Goal: Information Seeking & Learning: Check status

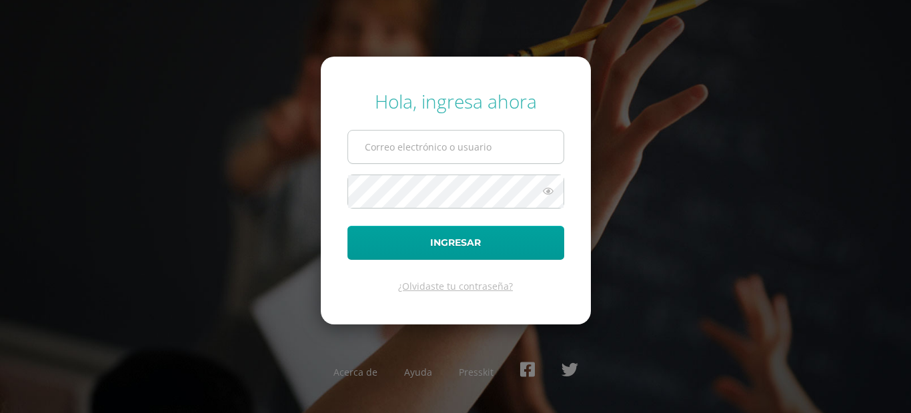
click at [441, 159] on input "text" at bounding box center [455, 147] width 215 height 33
type input "[EMAIL_ADDRESS][DOMAIN_NAME]"
click at [497, 145] on input "tanyatoc2023@maiagt.org" at bounding box center [455, 147] width 215 height 33
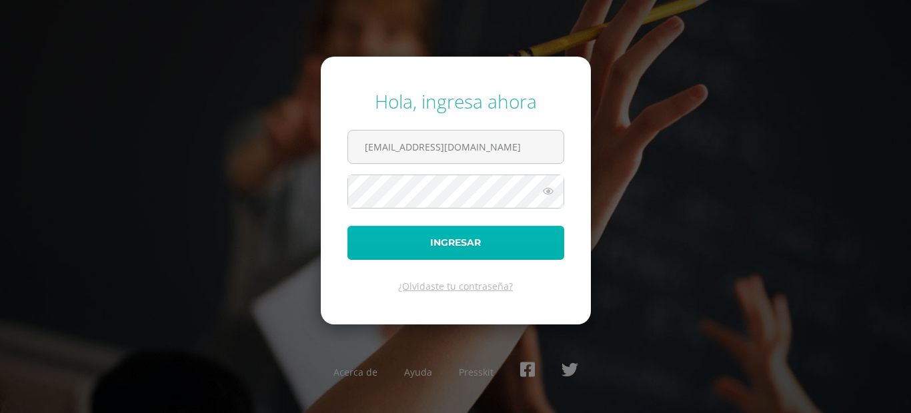
click at [373, 247] on button "Ingresar" at bounding box center [455, 243] width 217 height 34
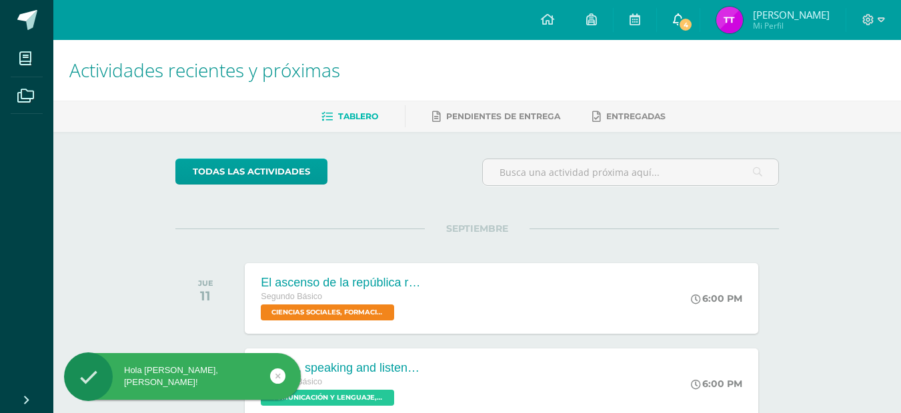
click at [693, 23] on span "4" at bounding box center [685, 24] width 15 height 15
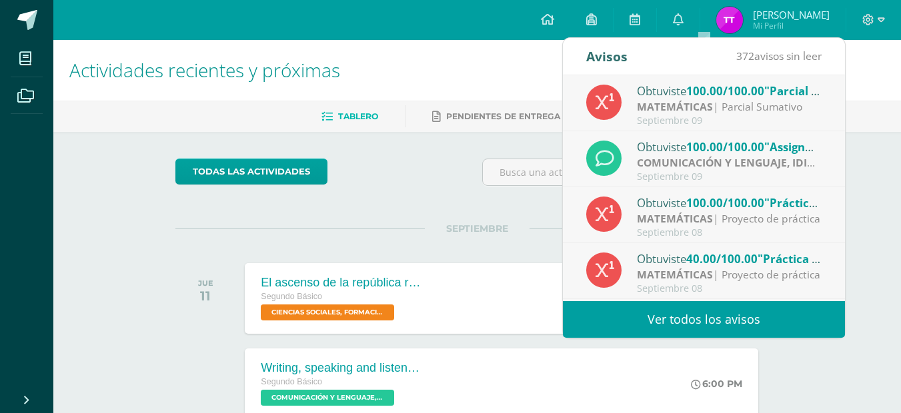
click at [714, 87] on span "100.00/100.00" at bounding box center [725, 90] width 78 height 15
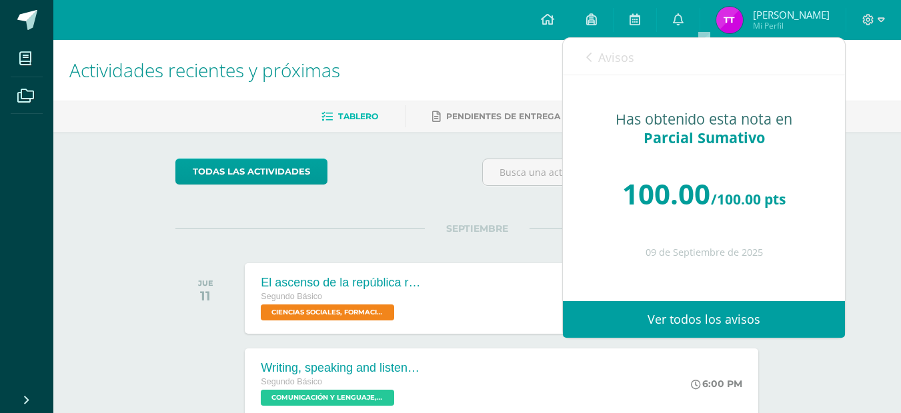
click at [603, 65] on span "Avisos" at bounding box center [616, 57] width 36 height 16
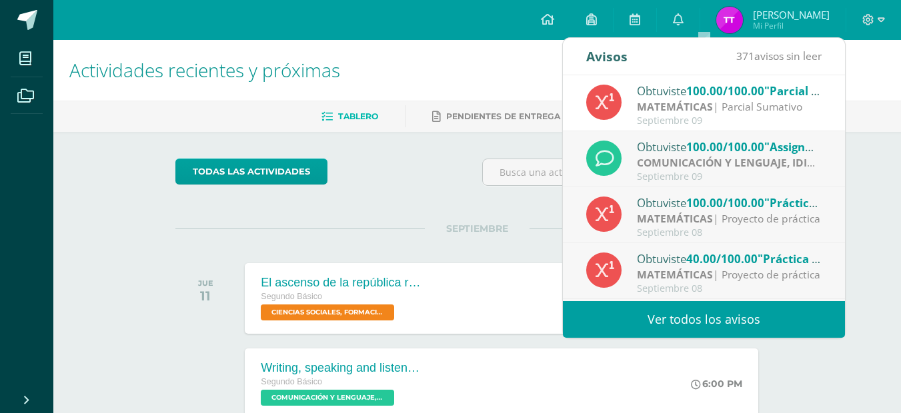
click at [653, 156] on strong "COMUNICACIÓN Y LENGUAJE, IDIOMA EXTRANJERO" at bounding box center [768, 162] width 263 height 15
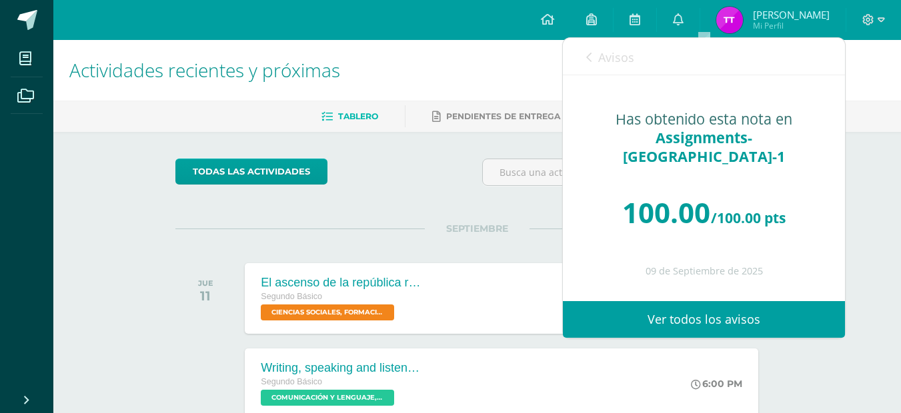
click at [601, 49] on span "Avisos" at bounding box center [616, 57] width 36 height 16
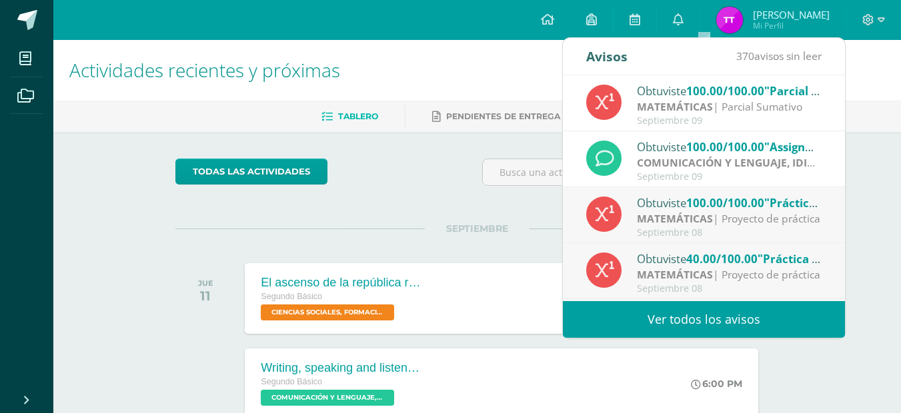
click at [658, 207] on div "Obtuviste 100.00/100.00 "Práctica 2-Suma, resta, multiplicación de fracciones-d…" at bounding box center [729, 202] width 185 height 17
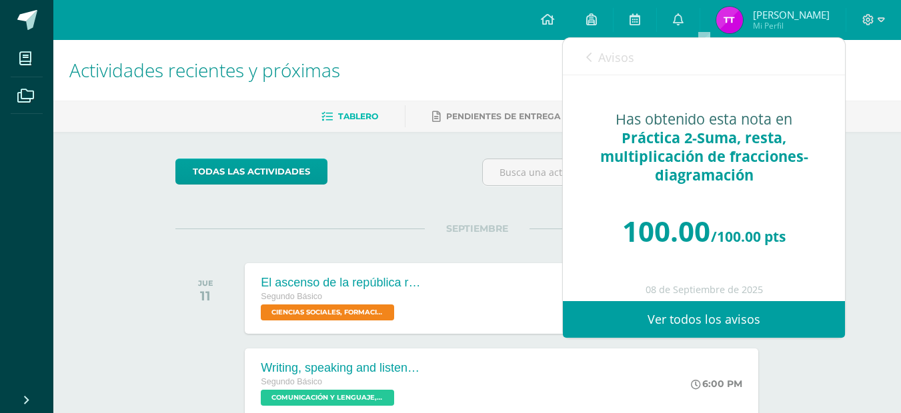
click at [585, 45] on div "Avisos 369 avisos sin leer Avisos" at bounding box center [704, 56] width 282 height 37
click at [589, 51] on link "Avisos" at bounding box center [610, 57] width 48 height 38
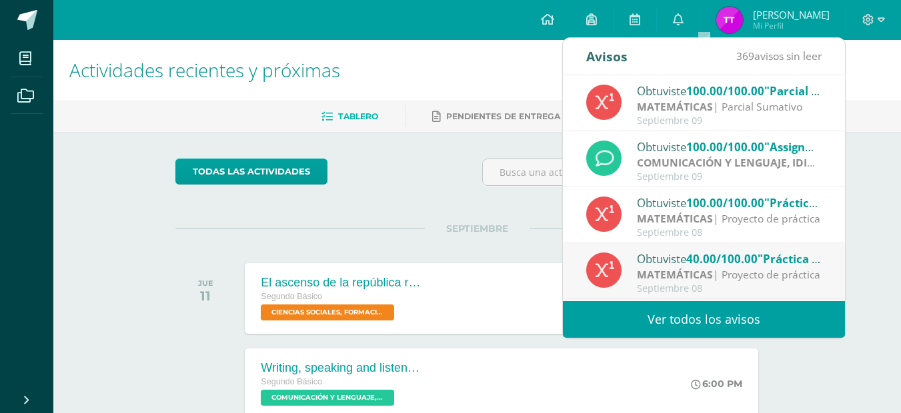
click at [748, 275] on div "MATEMÁTICAS | Proyecto de práctica" at bounding box center [729, 274] width 185 height 15
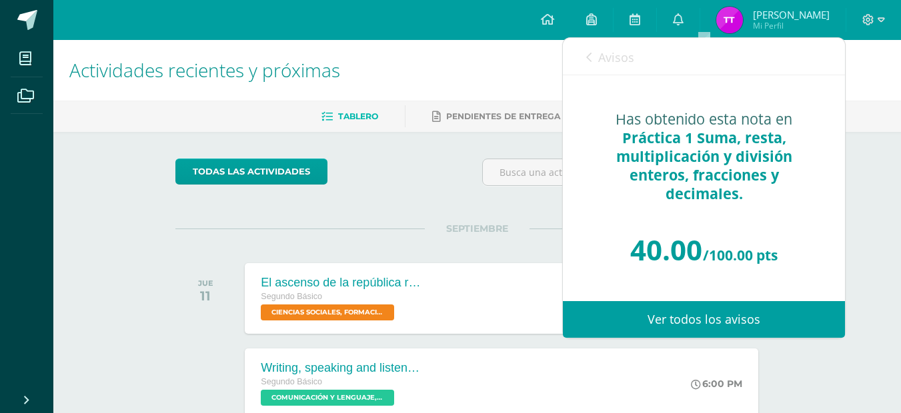
click at [593, 47] on link "Avisos" at bounding box center [610, 57] width 48 height 38
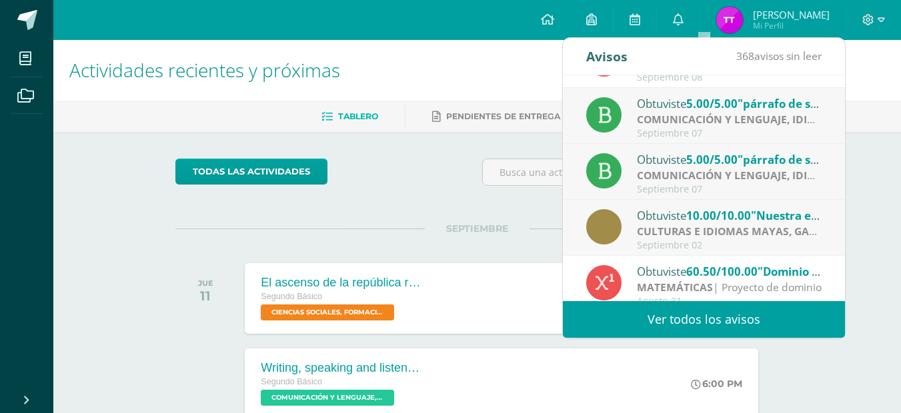
scroll to position [222, 0]
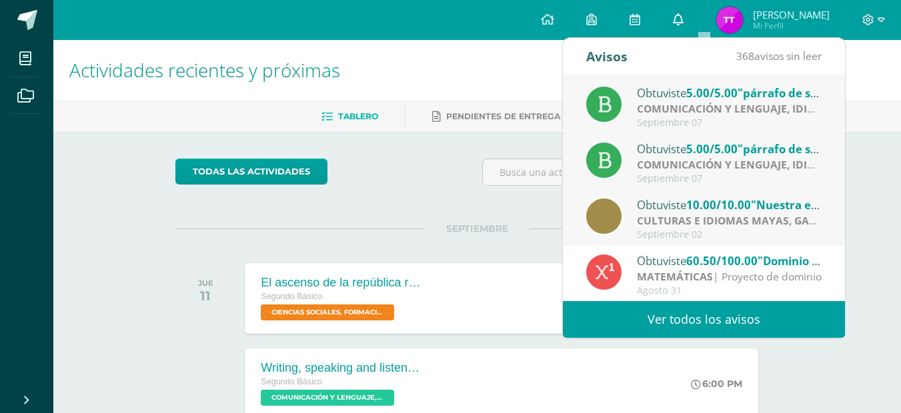
click at [699, 6] on link "0" at bounding box center [678, 20] width 43 height 40
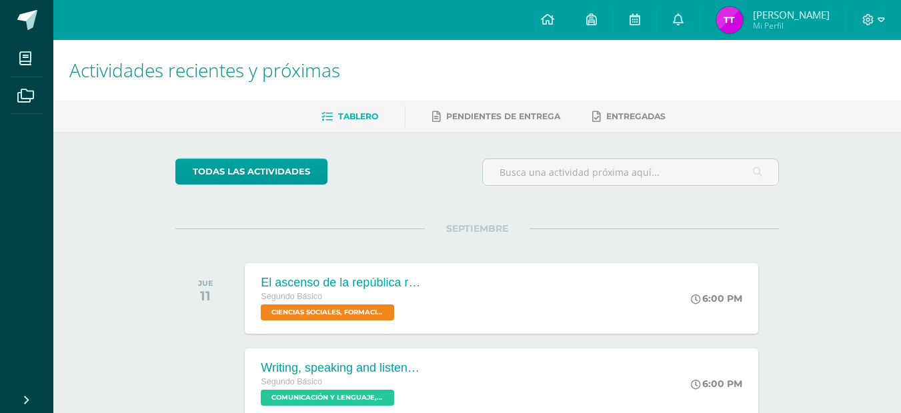
click at [743, 22] on img at bounding box center [729, 20] width 27 height 27
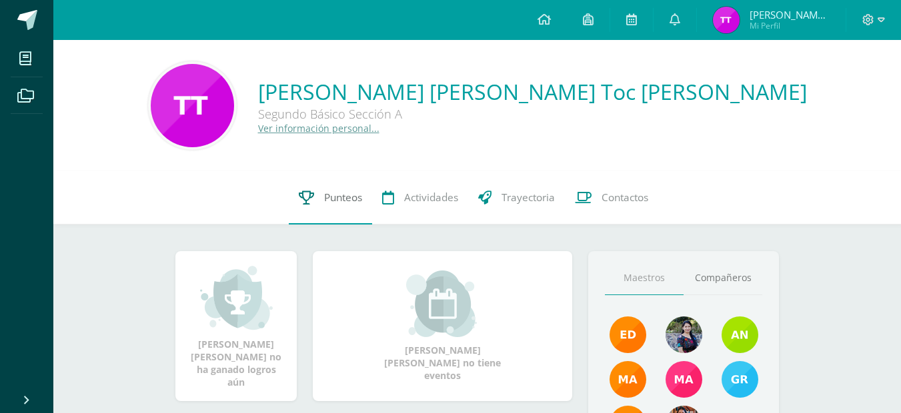
click at [337, 188] on link "Punteos" at bounding box center [330, 197] width 83 height 53
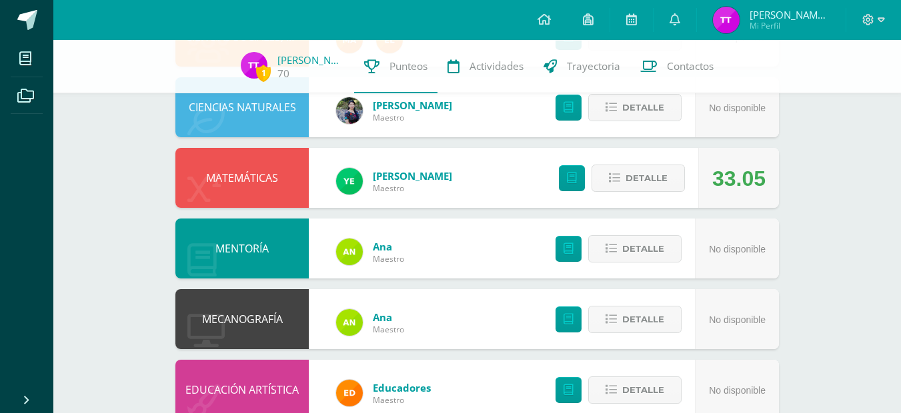
scroll to position [702, 0]
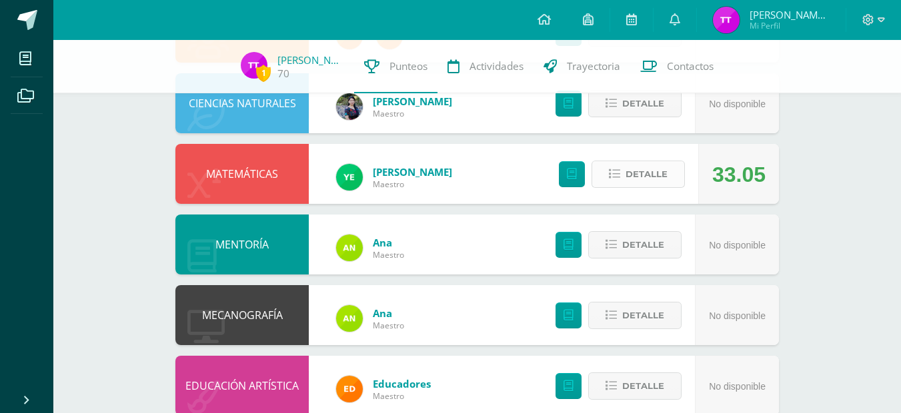
click at [657, 172] on span "Detalle" at bounding box center [646, 174] width 42 height 25
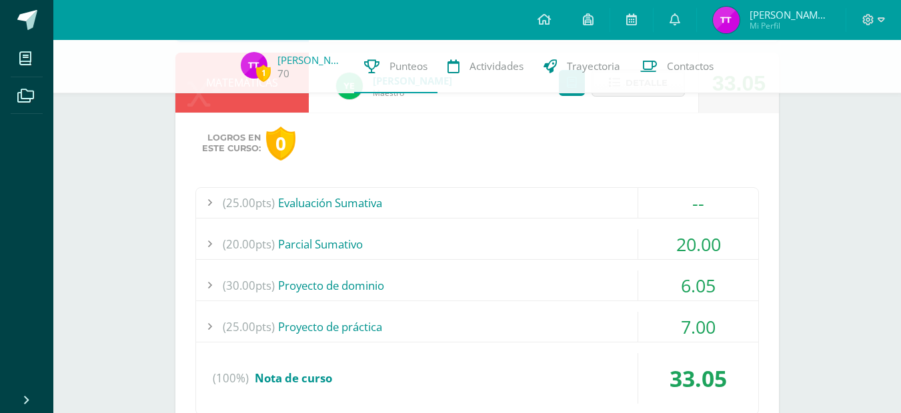
scroll to position [837, 0]
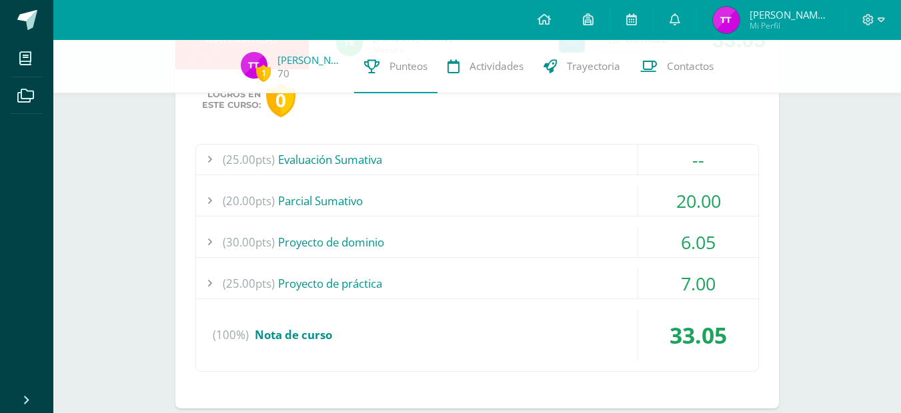
click at [534, 248] on div "(30.00pts) Proyecto de dominio" at bounding box center [477, 242] width 562 height 30
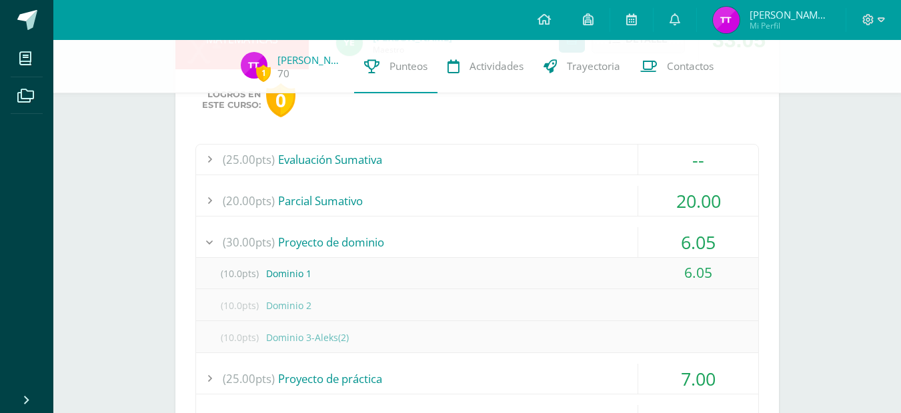
click at [583, 218] on div "(25.00pts) Evaluación Sumativa -- (25.0pts) Evaluación Sumativa" at bounding box center [476, 305] width 563 height 323
click at [583, 239] on div "(30.00pts) Proyecto de dominio" at bounding box center [477, 242] width 562 height 30
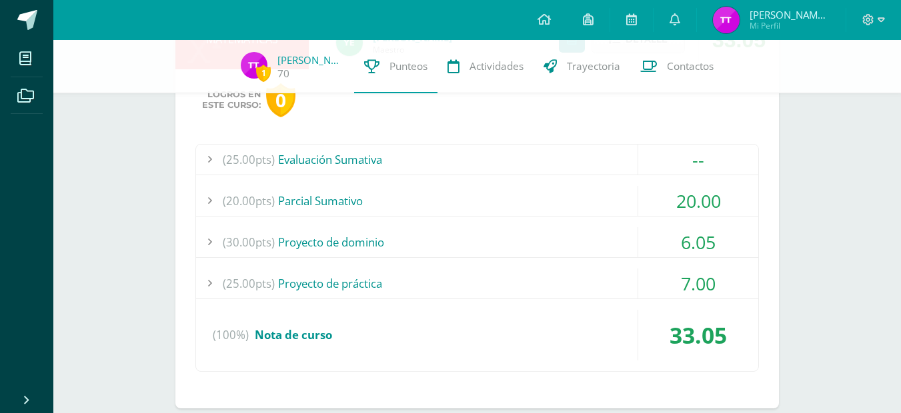
click at [540, 270] on div "(25.00pts) Proyecto de práctica" at bounding box center [477, 284] width 562 height 30
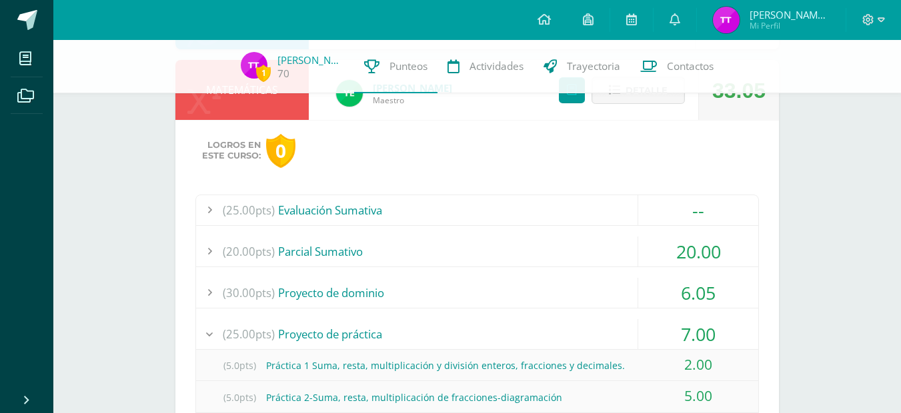
scroll to position [0, 0]
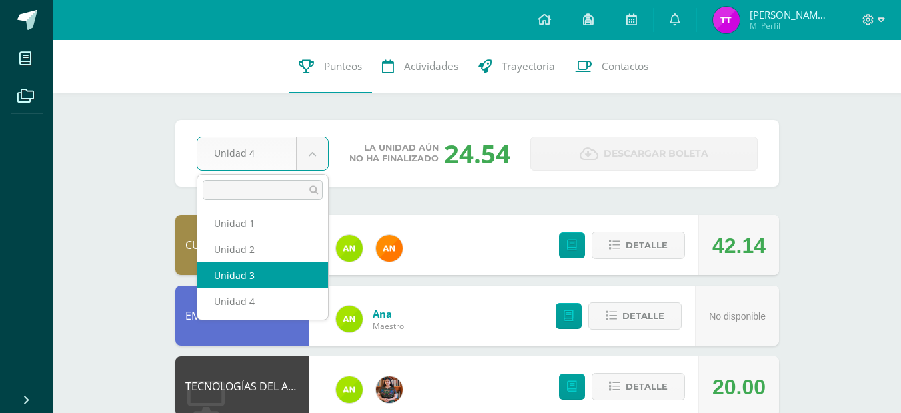
select select "Unidad 3"
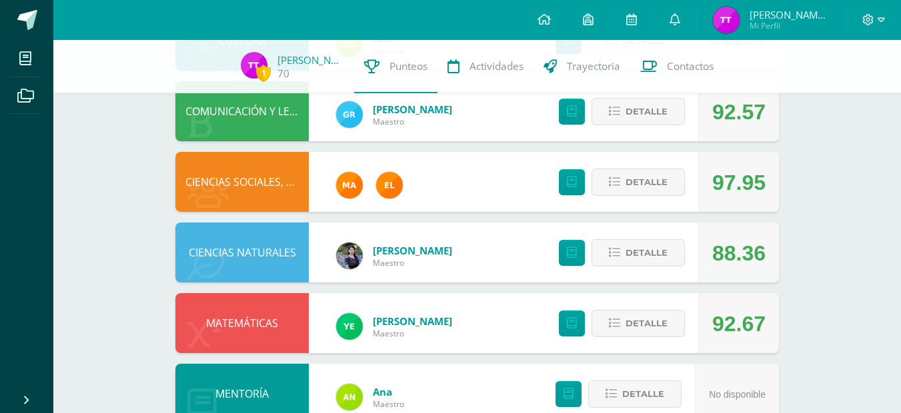
scroll to position [559, 0]
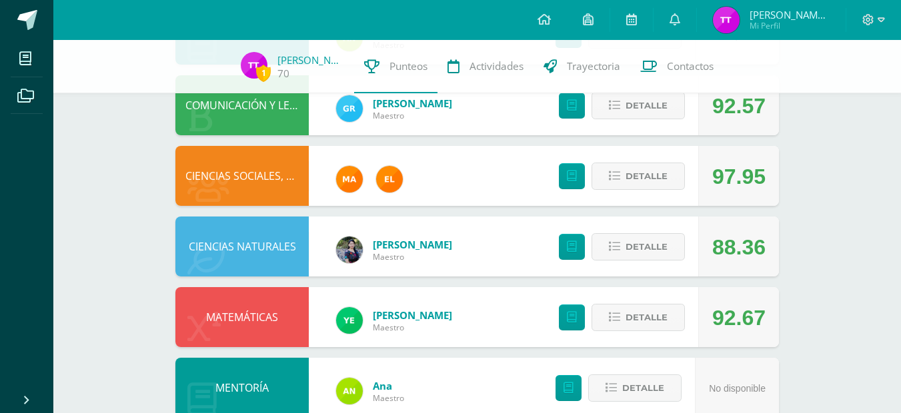
drag, startPoint x: 0, startPoint y: 0, endPoint x: 897, endPoint y: 239, distance: 927.9
click at [897, 239] on html "Mis cursos Archivos Cerrar panel CIENCIAS NATURALES Segundo Básico "Sección A" …" at bounding box center [450, 13] width 901 height 1145
